Goal: Check status: Check status

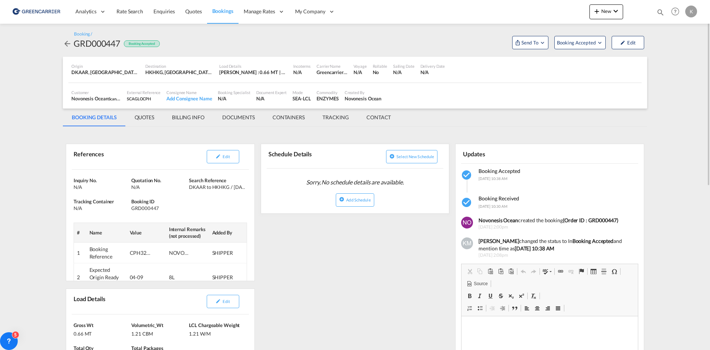
click at [68, 42] on md-icon "icon-arrow-left" at bounding box center [67, 43] width 9 height 9
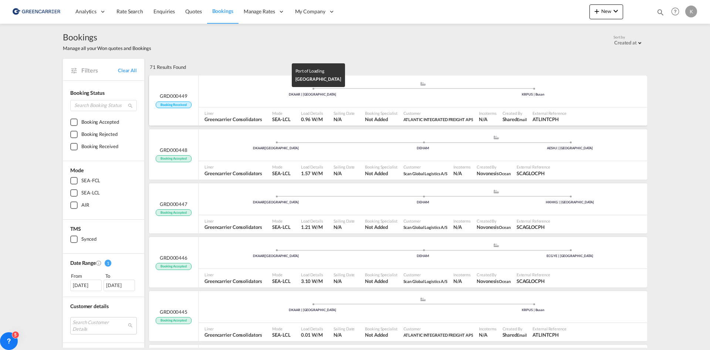
click at [243, 92] on div "DKAAR | [GEOGRAPHIC_DATA]" at bounding box center [312, 94] width 221 height 5
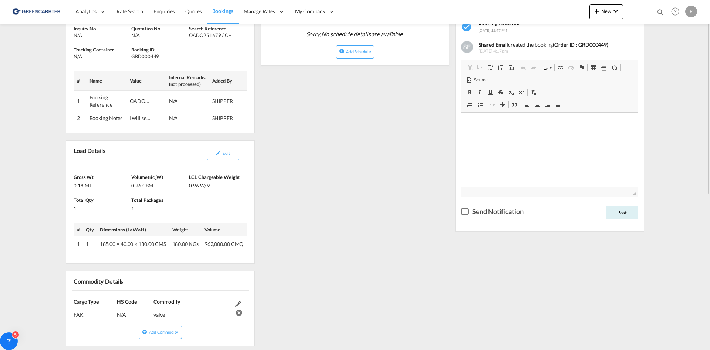
scroll to position [111, 0]
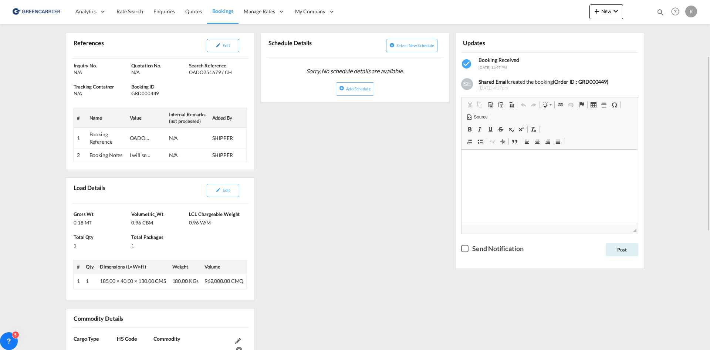
click at [226, 45] on span "Edit" at bounding box center [226, 45] width 7 height 5
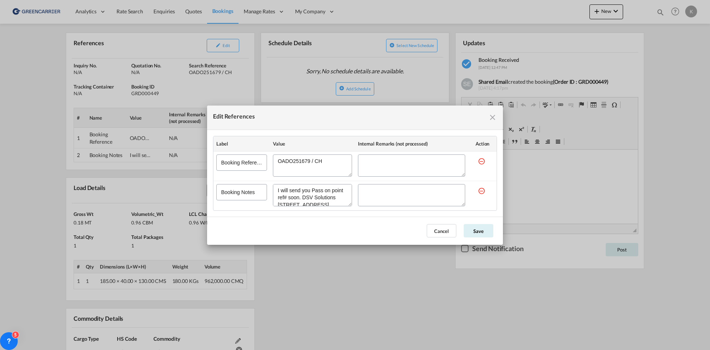
scroll to position [0, 0]
click at [492, 117] on md-icon "icon-close fg-AAA8AD cursor" at bounding box center [492, 117] width 9 height 9
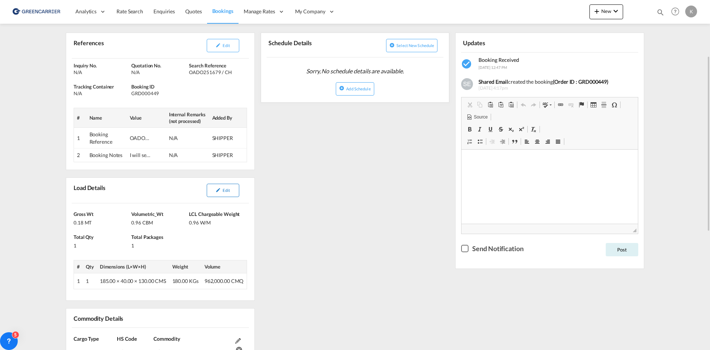
click at [225, 191] on span "Edit" at bounding box center [226, 190] width 7 height 5
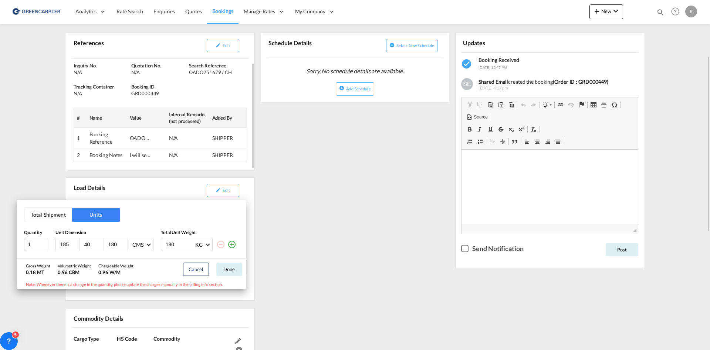
drag, startPoint x: 340, startPoint y: 168, endPoint x: 188, endPoint y: 119, distance: 159.4
click at [340, 168] on div "Total Shipment Units Quantity Unit Dimension Total Unit Weight 1 185 40 130 CMS…" at bounding box center [355, 175] width 710 height 350
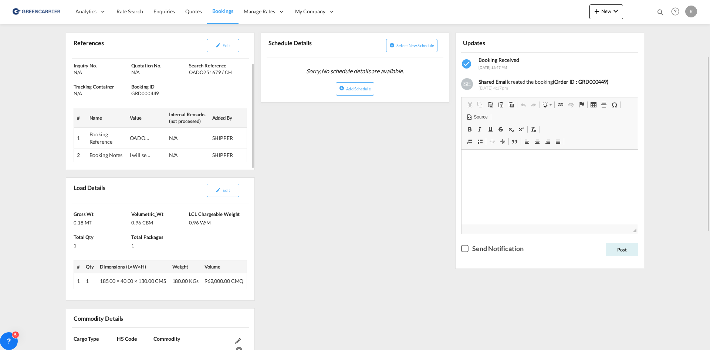
click at [148, 95] on div "GRD000449" at bounding box center [159, 93] width 56 height 7
copy div "GRD000449"
click at [223, 44] on span "Edit" at bounding box center [226, 45] width 7 height 5
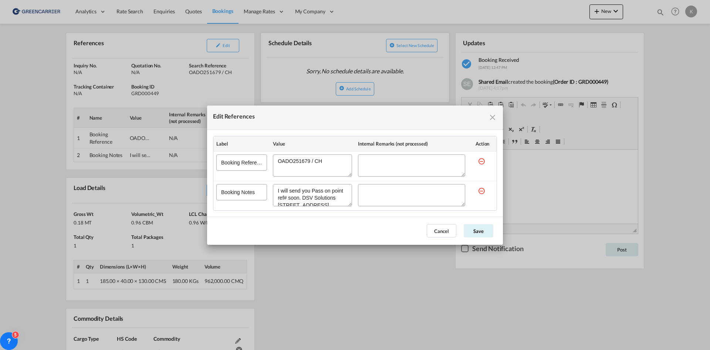
click at [224, 45] on div "Edit References Label Value Internal Remarks (not processed) Action Booking Ref…" at bounding box center [355, 175] width 710 height 350
drag, startPoint x: 329, startPoint y: 160, endPoint x: 233, endPoint y: 157, distance: 96.6
click at [233, 157] on tr "Booking Reference" at bounding box center [354, 166] width 283 height 30
click at [490, 116] on md-icon "icon-close fg-AAA8AD cursor" at bounding box center [492, 117] width 9 height 9
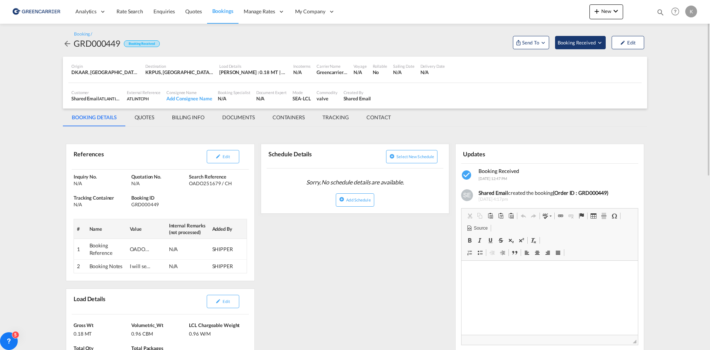
click at [588, 45] on span "Booking Received" at bounding box center [577, 42] width 39 height 7
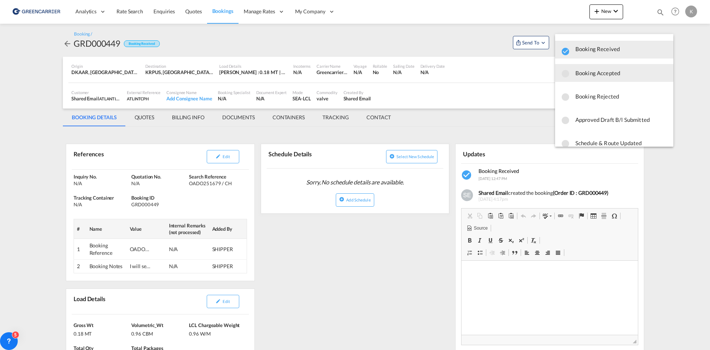
click at [582, 70] on span "Booking Accepted" at bounding box center [622, 72] width 92 height 13
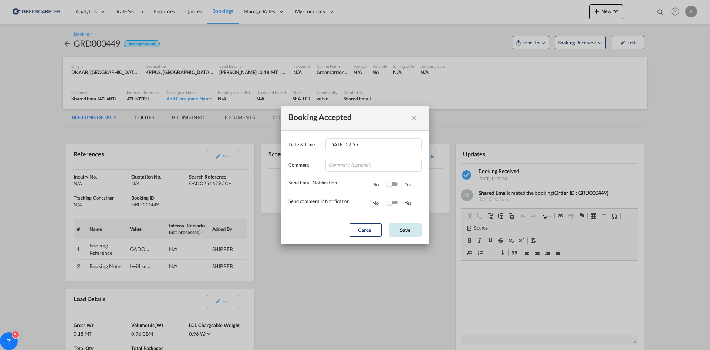
click at [398, 231] on button "Save" at bounding box center [405, 229] width 33 height 13
